Goal: Information Seeking & Learning: Learn about a topic

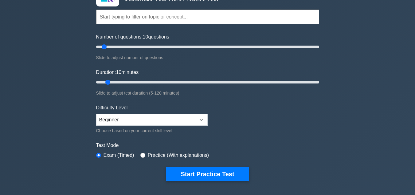
scroll to position [61, 0]
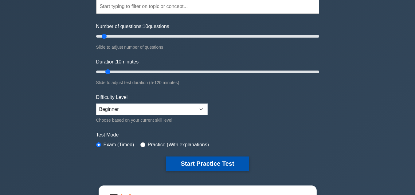
click at [199, 163] on button "Start Practice Test" at bounding box center [207, 163] width 83 height 14
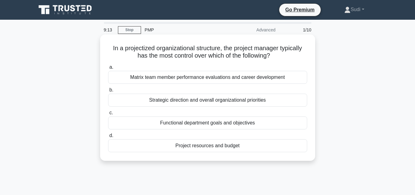
click at [198, 101] on div "Strategic direction and overall organizational priorities" at bounding box center [207, 99] width 199 height 13
click at [108, 92] on input "b. Strategic direction and overall organizational priorities" at bounding box center [108, 90] width 0 height 4
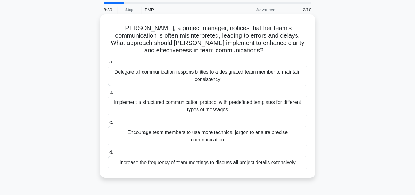
scroll to position [31, 0]
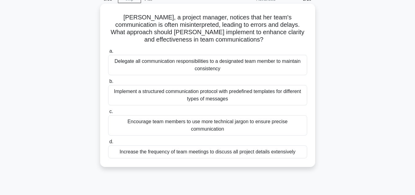
click at [171, 145] on div "Increase the frequency of team meetings to discuss all project details extensiv…" at bounding box center [207, 151] width 199 height 13
click at [108, 144] on input "d. Increase the frequency of team meetings to discuss all project details exten…" at bounding box center [108, 142] width 0 height 4
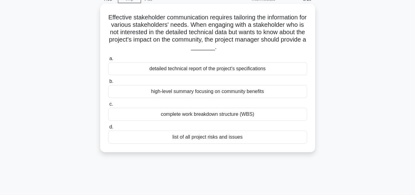
click at [250, 92] on div "high-level summary focusing on community benefits" at bounding box center [207, 91] width 199 height 13
click at [108, 83] on input "b. high-level summary focusing on community benefits" at bounding box center [108, 81] width 0 height 4
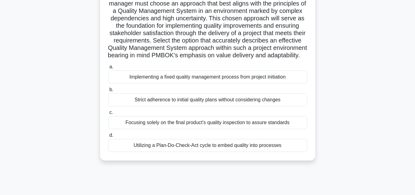
scroll to position [92, 0]
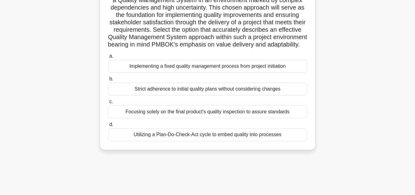
click at [289, 118] on div "Focusing solely on the final product's quality inspection to assure standards" at bounding box center [207, 111] width 199 height 13
click at [108, 104] on input "c. Focusing solely on the final product's quality inspection to assure standards" at bounding box center [108, 102] width 0 height 4
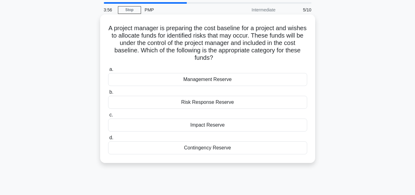
scroll to position [31, 0]
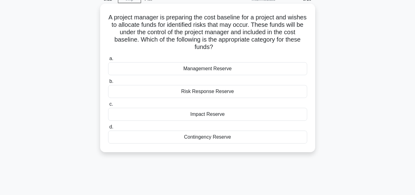
click at [229, 138] on div "Contingency Reserve" at bounding box center [207, 136] width 199 height 13
click at [108, 129] on input "d. Contingency Reserve" at bounding box center [108, 127] width 0 height 4
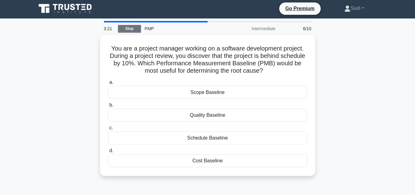
scroll to position [0, 0]
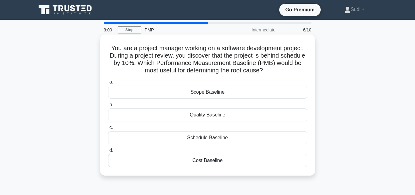
click at [223, 138] on div "Schedule Baseline" at bounding box center [207, 137] width 199 height 13
click at [108, 129] on input "c. Schedule Baseline" at bounding box center [108, 127] width 0 height 4
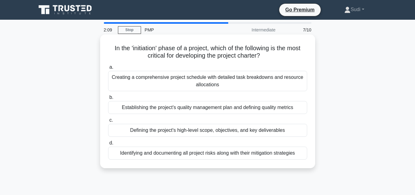
click at [276, 80] on div "Creating a comprehensive project schedule with detailed task breakdowns and res…" at bounding box center [207, 81] width 199 height 20
click at [108, 69] on input "a. Creating a comprehensive project schedule with detailed task breakdowns and …" at bounding box center [108, 67] width 0 height 4
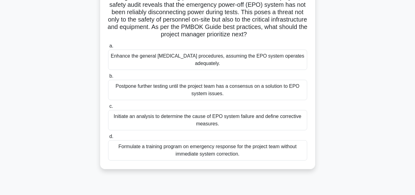
scroll to position [61, 0]
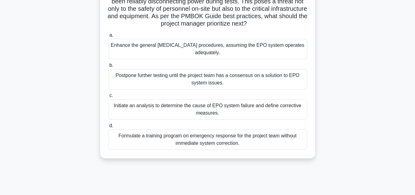
click at [247, 107] on div "Initiate an analysis to determine the cause of EPO system failure and define co…" at bounding box center [207, 109] width 199 height 20
click at [108, 97] on input "c. Initiate an analysis to determine the cause of EPO system failure and define…" at bounding box center [108, 95] width 0 height 4
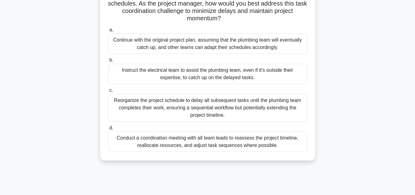
scroll to position [92, 0]
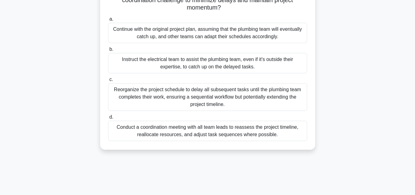
click at [248, 130] on div "Conduct a coordination meeting with all team leads to reassess the project time…" at bounding box center [207, 131] width 199 height 20
click at [108, 119] on input "d. Conduct a coordination meeting with all team leads to reassess the project t…" at bounding box center [108, 117] width 0 height 4
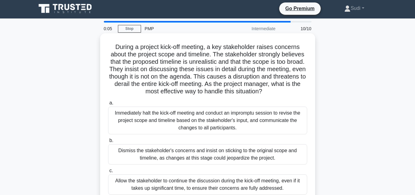
scroll to position [0, 0]
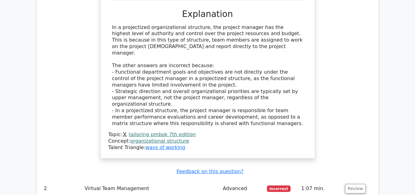
scroll to position [707, 0]
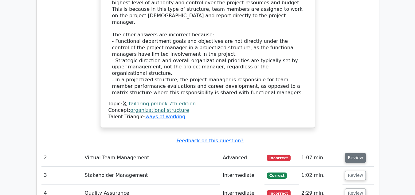
click at [356, 153] on button "Review" at bounding box center [355, 158] width 21 height 10
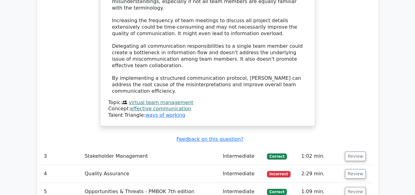
scroll to position [1168, 0]
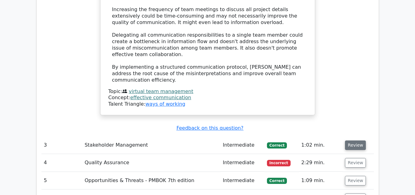
click at [355, 140] on button "Review" at bounding box center [355, 145] width 21 height 10
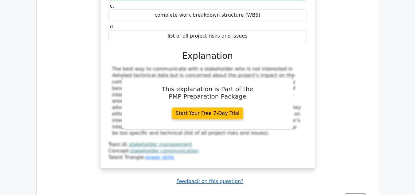
scroll to position [1414, 0]
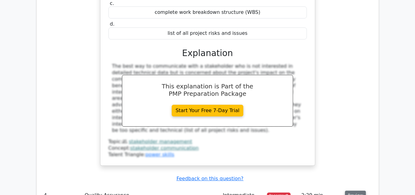
click at [357, 190] on button "Review" at bounding box center [355, 195] width 21 height 10
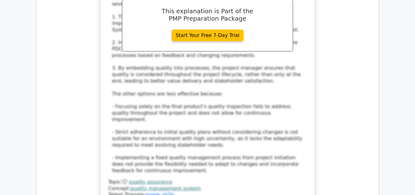
scroll to position [1937, 0]
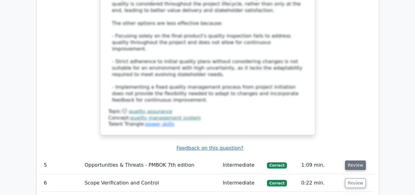
click at [356, 160] on button "Review" at bounding box center [355, 165] width 21 height 10
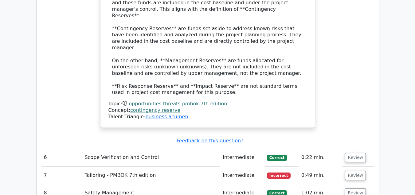
scroll to position [2275, 0]
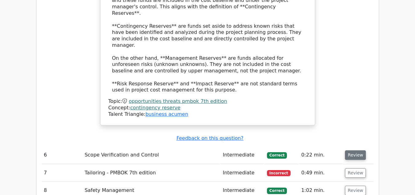
click at [353, 150] on button "Review" at bounding box center [355, 155] width 21 height 10
click at [358, 150] on button "Review" at bounding box center [355, 155] width 21 height 10
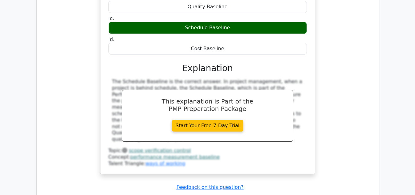
scroll to position [2521, 0]
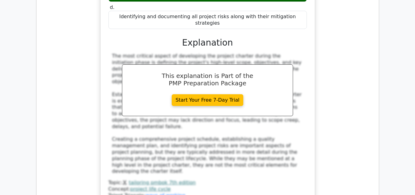
scroll to position [2828, 0]
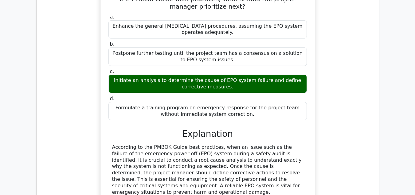
scroll to position [3167, 0]
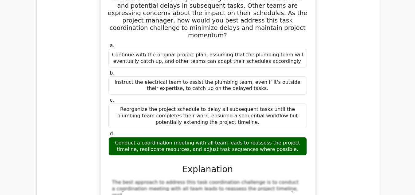
scroll to position [3357, 0]
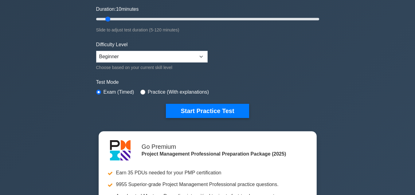
scroll to position [123, 0]
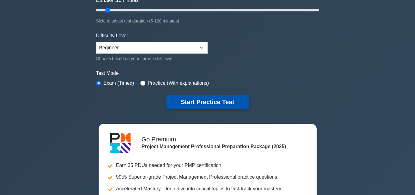
click at [211, 101] on button "Start Practice Test" at bounding box center [207, 102] width 83 height 14
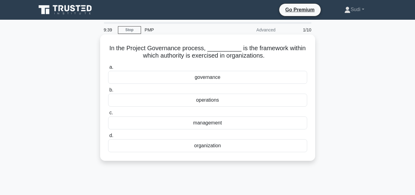
click at [214, 79] on div "governance" at bounding box center [207, 77] width 199 height 13
click at [108, 69] on input "a. governance" at bounding box center [108, 67] width 0 height 4
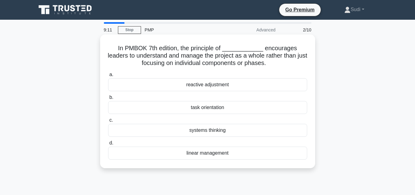
click at [219, 154] on div "linear management" at bounding box center [207, 152] width 199 height 13
click at [108, 145] on input "d. linear management" at bounding box center [108, 143] width 0 height 4
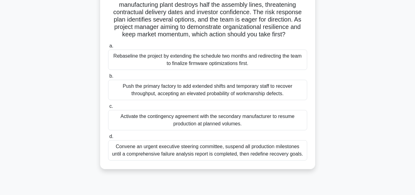
scroll to position [61, 0]
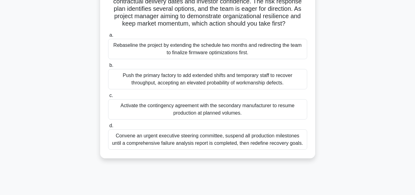
click at [229, 109] on div "Activate the contingency agreement with the secondary manufacturer to resume pr…" at bounding box center [207, 109] width 199 height 20
click at [108, 97] on input "c. Activate the contingency agreement with the secondary manufacturer to resume…" at bounding box center [108, 95] width 0 height 4
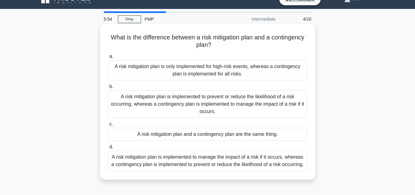
scroll to position [0, 0]
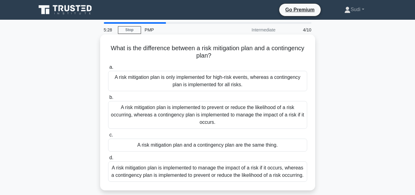
click at [263, 115] on div "A risk mitigation plan is implemented to prevent or reduce the likelihood of a …" at bounding box center [207, 115] width 199 height 28
click at [108, 99] on input "b. A risk mitigation plan is implemented to prevent or reduce the likelihood of…" at bounding box center [108, 97] width 0 height 4
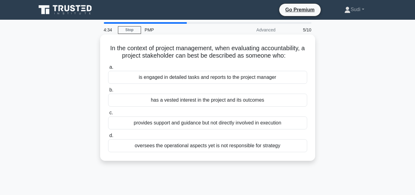
click at [253, 102] on div "has a vested interest in the project and its outcomes" at bounding box center [207, 99] width 199 height 13
click at [108, 92] on input "b. has a vested interest in the project and its outcomes" at bounding box center [108, 90] width 0 height 4
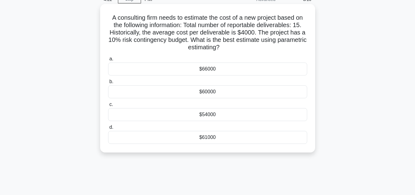
scroll to position [31, 0]
click at [216, 91] on div "$60000" at bounding box center [207, 91] width 199 height 13
click at [108, 83] on input "b. $60000" at bounding box center [108, 81] width 0 height 4
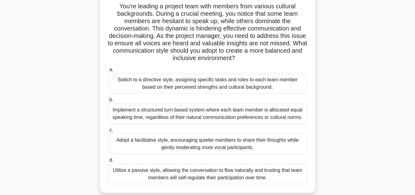
scroll to position [61, 0]
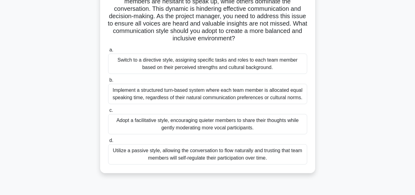
click at [255, 123] on div "Adopt a facilitative style, encouraging quieter members to share their thoughts…" at bounding box center [207, 124] width 199 height 20
click at [108, 112] on input "c. Adopt a facilitative style, encouraging quieter members to share their thoug…" at bounding box center [108, 110] width 0 height 4
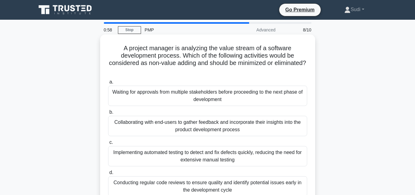
scroll to position [31, 0]
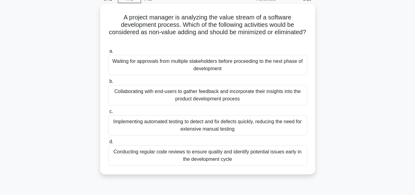
click at [272, 64] on div "Waiting for approvals from multiple stakeholders before proceeding to the next …" at bounding box center [207, 65] width 199 height 20
click at [108, 53] on input "a. Waiting for approvals from multiple stakeholders before proceeding to the ne…" at bounding box center [108, 51] width 0 height 4
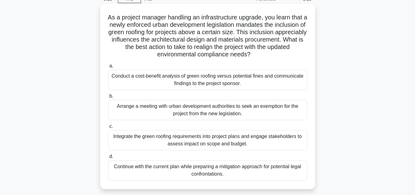
click at [195, 139] on div "Integrate the green roofing requirements into project plans and engage stakehol…" at bounding box center [207, 140] width 199 height 20
click at [108, 128] on input "c. Integrate the green roofing requirements into project plans and engage stake…" at bounding box center [108, 126] width 0 height 4
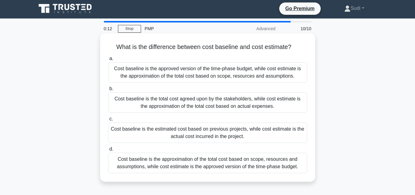
scroll to position [0, 0]
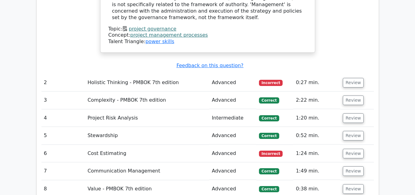
scroll to position [799, 0]
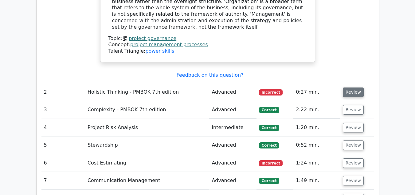
click at [349, 87] on button "Review" at bounding box center [353, 92] width 21 height 10
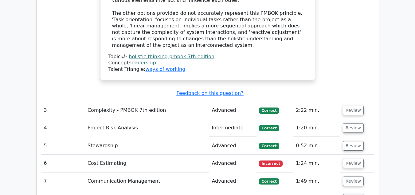
scroll to position [1076, 0]
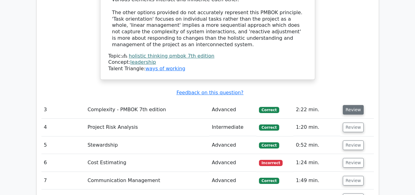
click at [357, 105] on button "Review" at bounding box center [353, 110] width 21 height 10
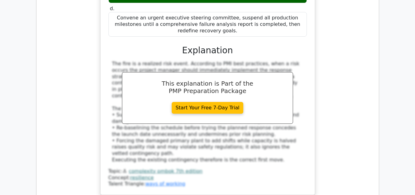
scroll to position [1353, 0]
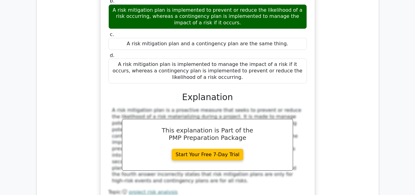
scroll to position [1722, 0]
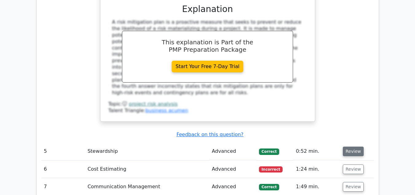
click at [350, 146] on button "Review" at bounding box center [353, 151] width 21 height 10
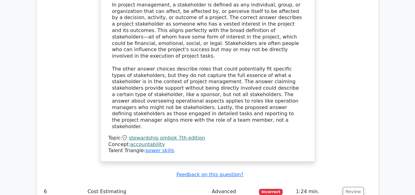
scroll to position [2029, 0]
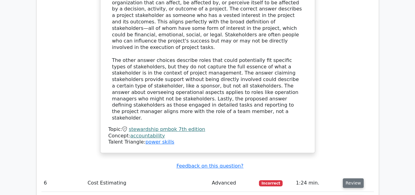
click at [354, 178] on button "Review" at bounding box center [353, 183] width 21 height 10
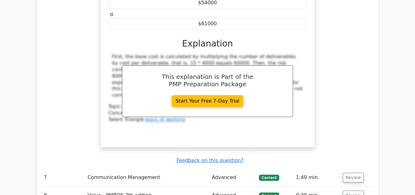
scroll to position [2336, 0]
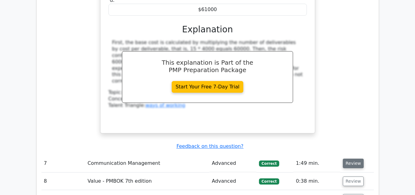
click at [354, 158] on button "Review" at bounding box center [353, 163] width 21 height 10
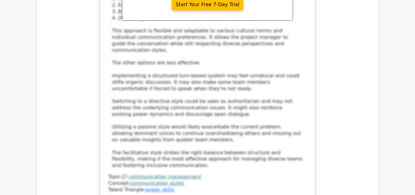
scroll to position [2798, 0]
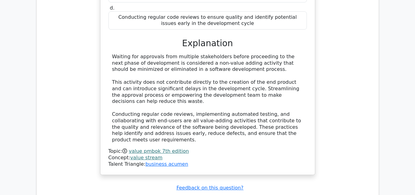
scroll to position [3136, 0]
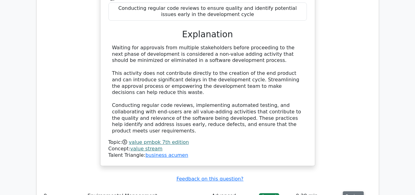
click at [348, 191] on button "Review" at bounding box center [353, 196] width 21 height 10
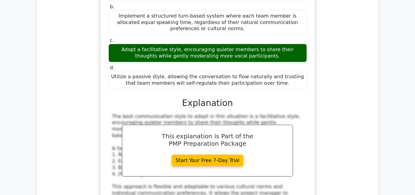
scroll to position [2552, 0]
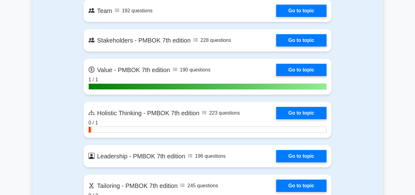
scroll to position [1458, 0]
